Goal: Find specific fact: Find specific page/section

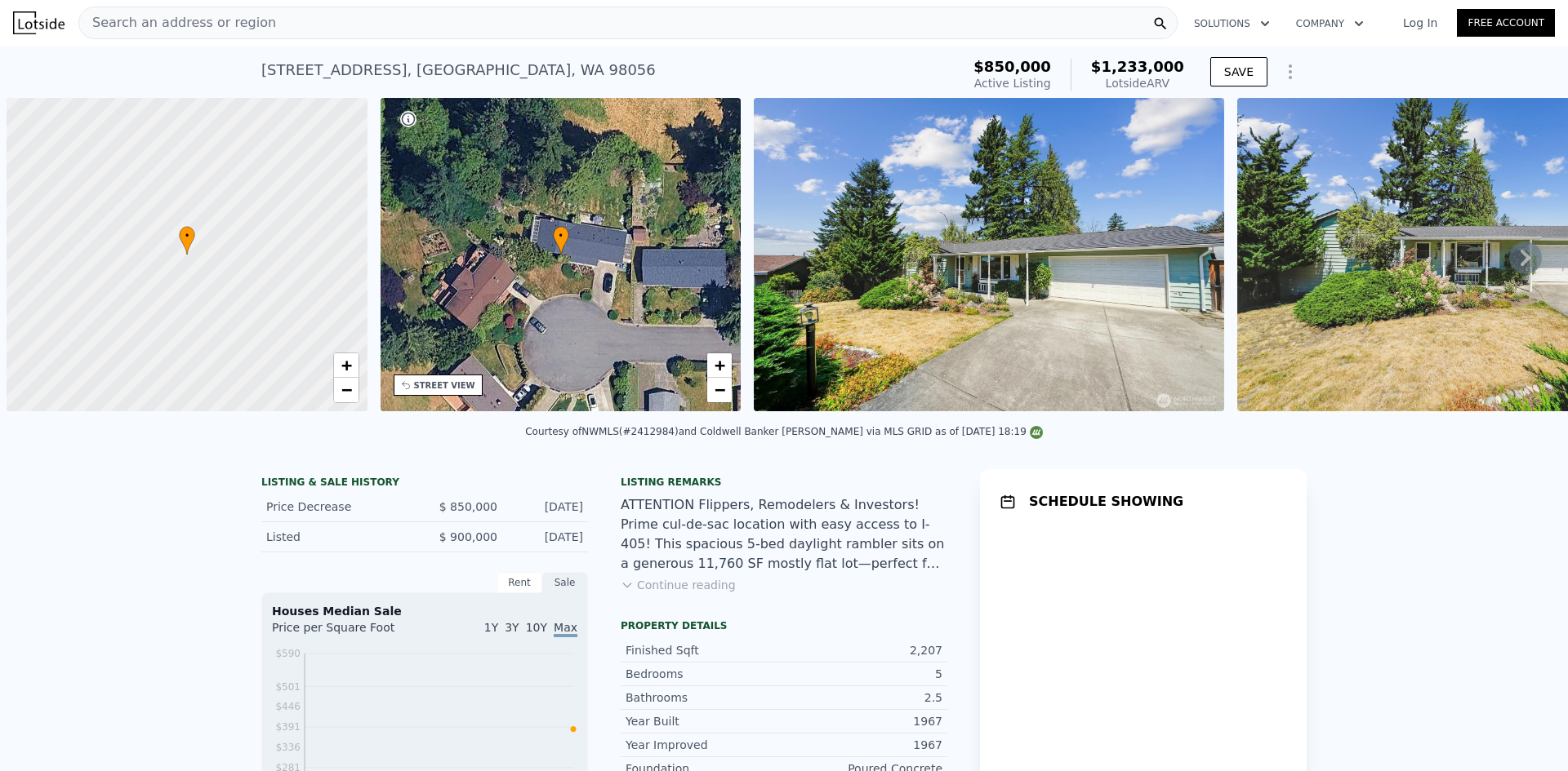
scroll to position [0, 7]
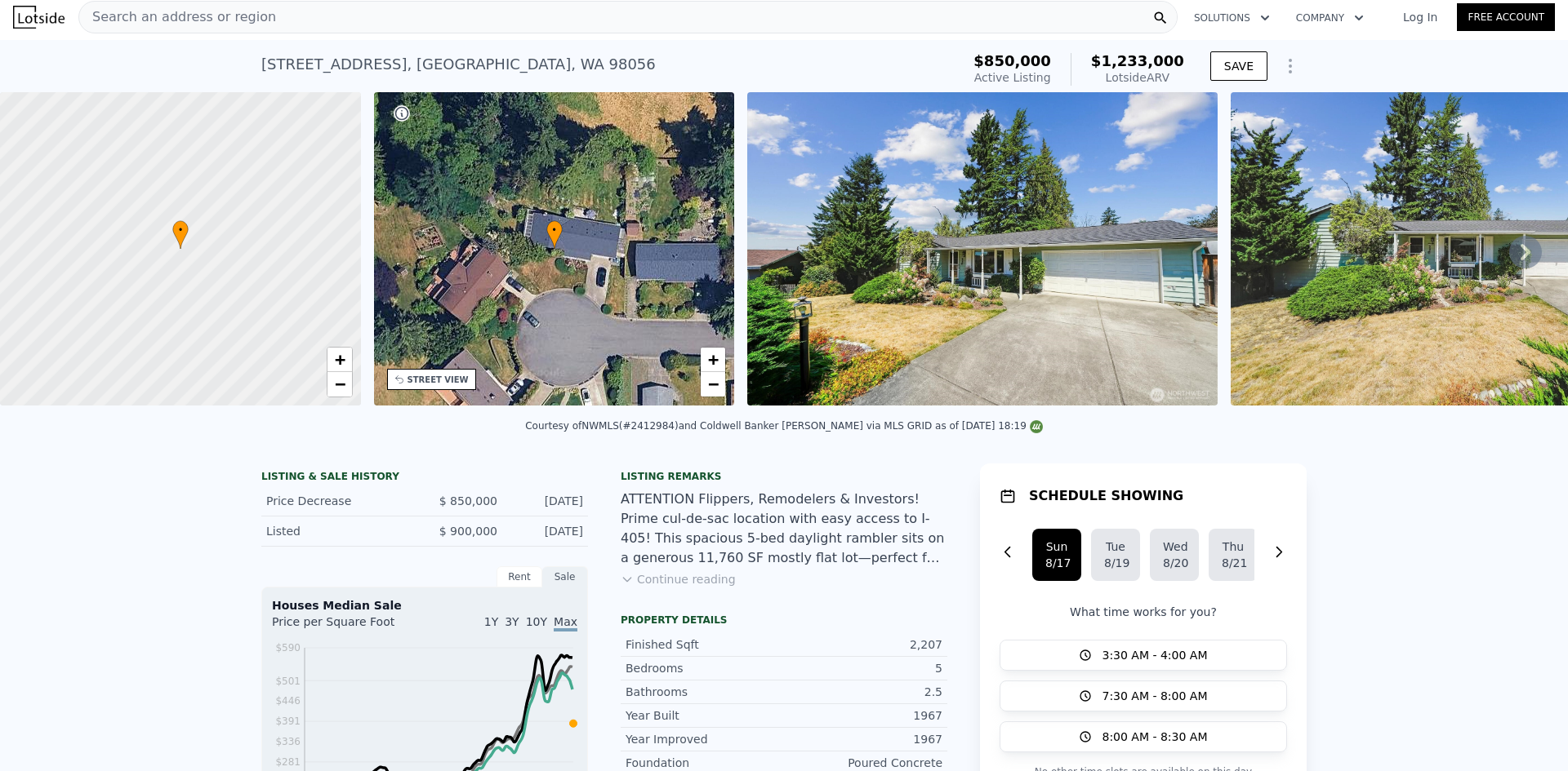
scroll to position [0, 0]
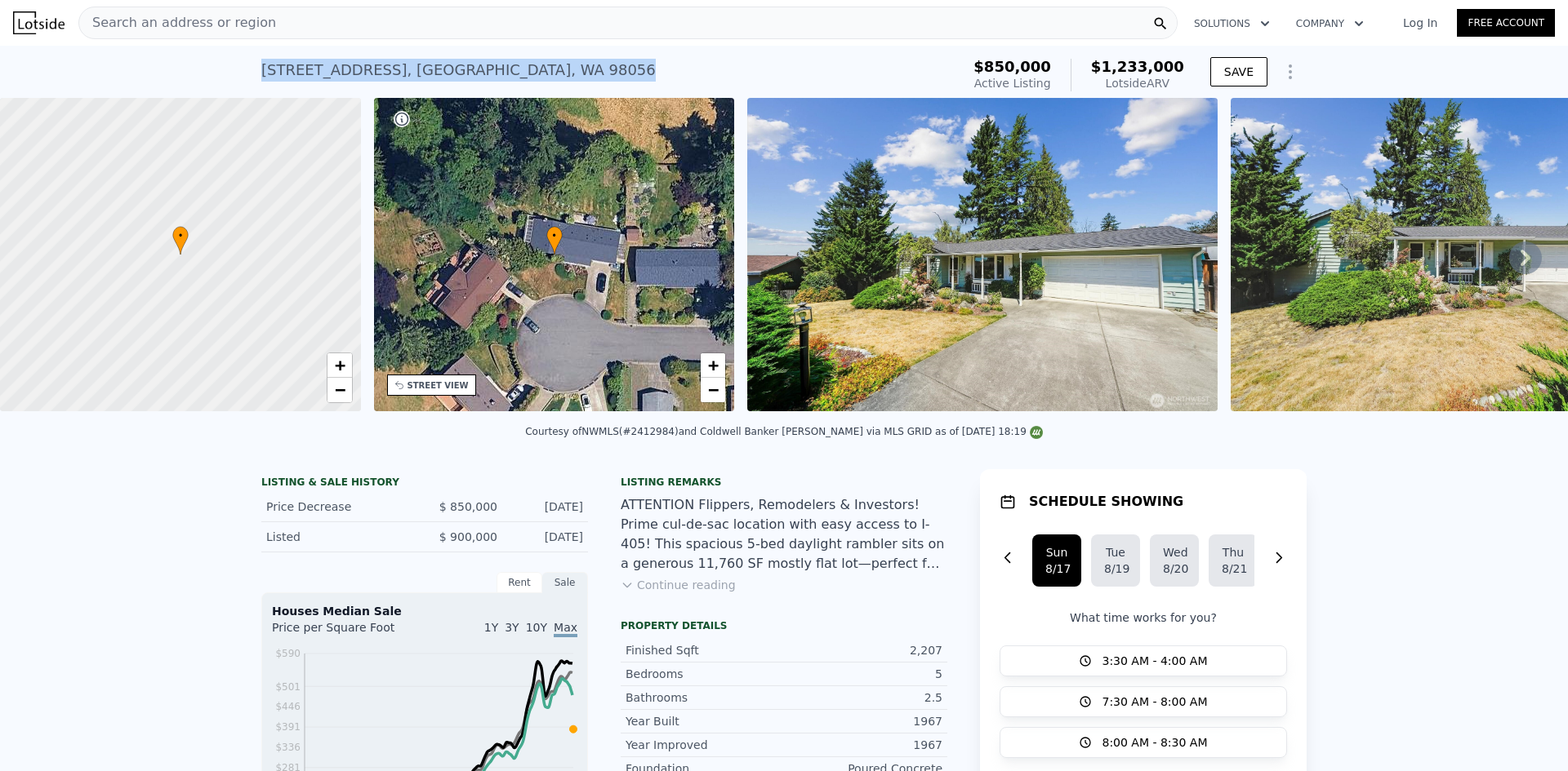
drag, startPoint x: 494, startPoint y: 69, endPoint x: 252, endPoint y: 56, distance: 242.3
click at [252, 56] on div "[STREET_ADDRESS] Active at $850k (~ARV $1.233m ) $850,000 Active Listing $1,233…" at bounding box center [784, 72] width 1568 height 52
copy div "[STREET_ADDRESS]"
drag, startPoint x: 348, startPoint y: 69, endPoint x: 283, endPoint y: 71, distance: 65.0
click at [261, 71] on div "[STREET_ADDRESS] Active at $850k (~ARV $1.233m )" at bounding box center [607, 74] width 692 height 46
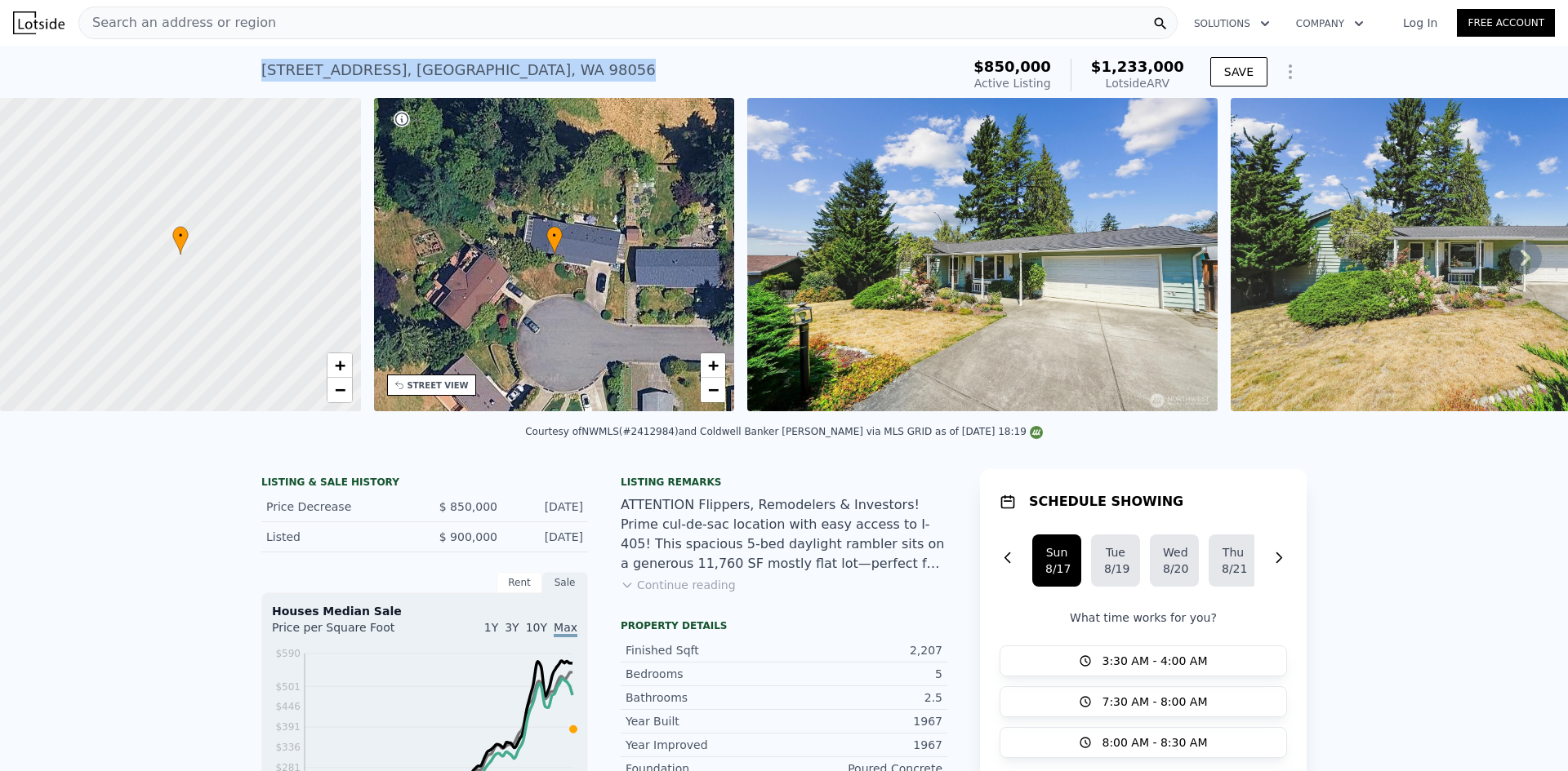
copy div "[STREET_ADDRESS]"
